Goal: Find specific page/section: Find specific page/section

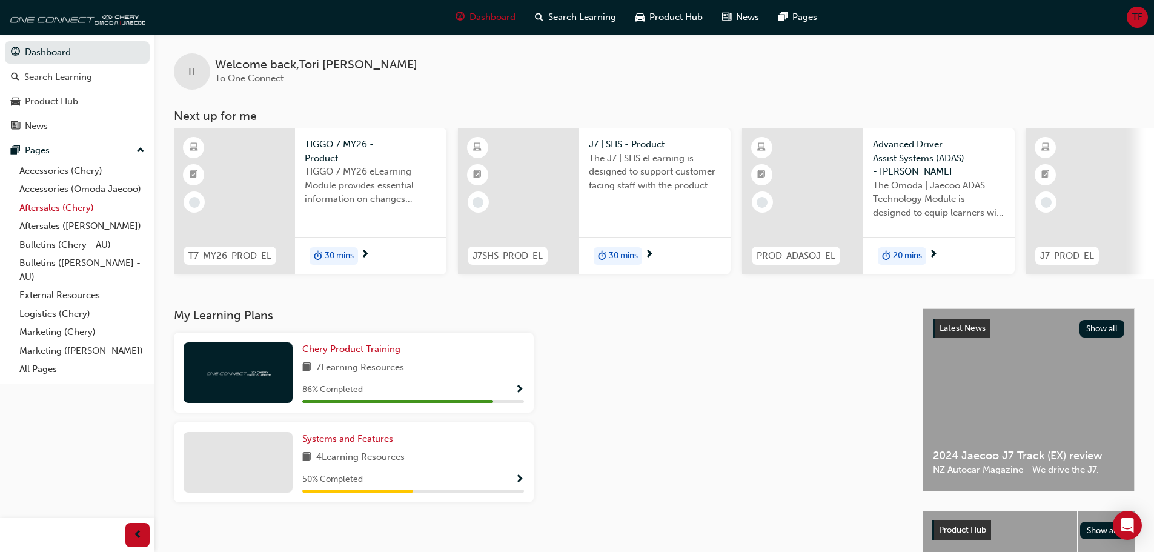
click at [84, 213] on link "Aftersales (Chery)" at bounding box center [82, 208] width 135 height 19
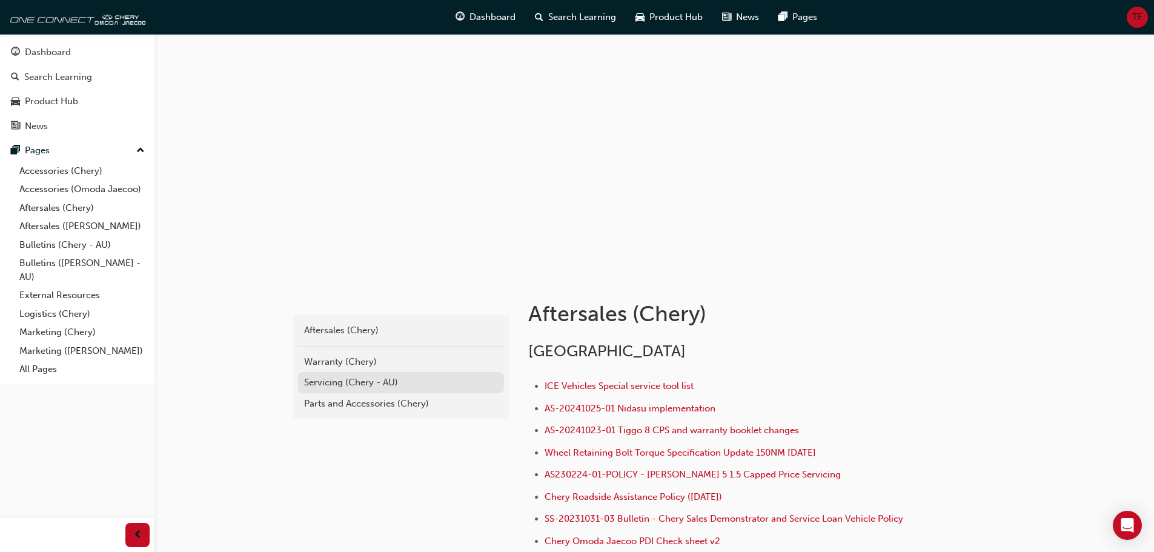
click at [341, 377] on div "Servicing (Chery - AU)" at bounding box center [401, 383] width 194 height 14
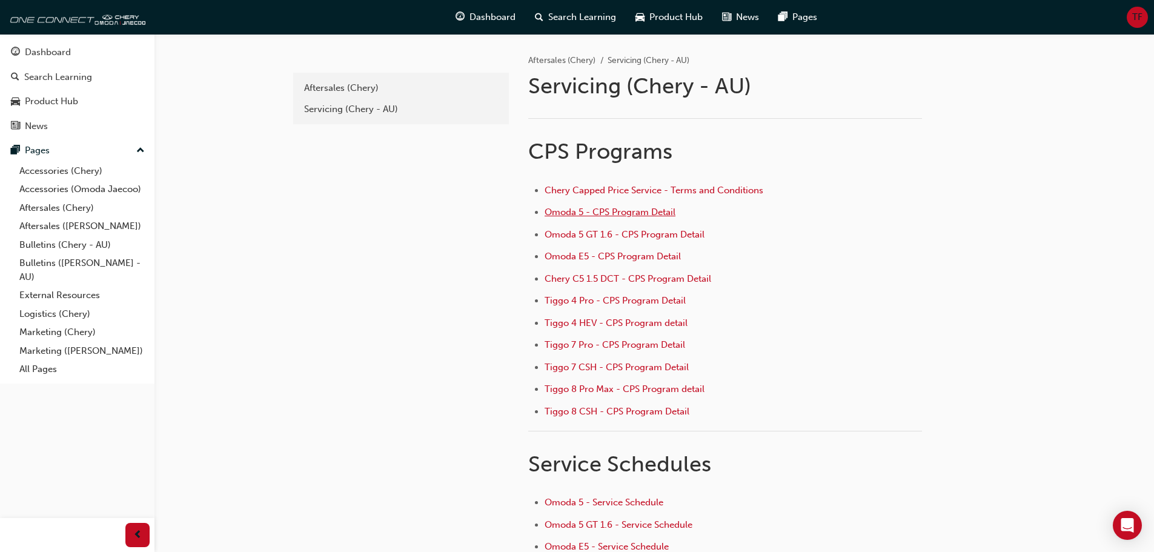
click at [594, 211] on span "Omoda 5 - CPS Program Detail" at bounding box center [610, 212] width 131 height 11
